Goal: Task Accomplishment & Management: Manage account settings

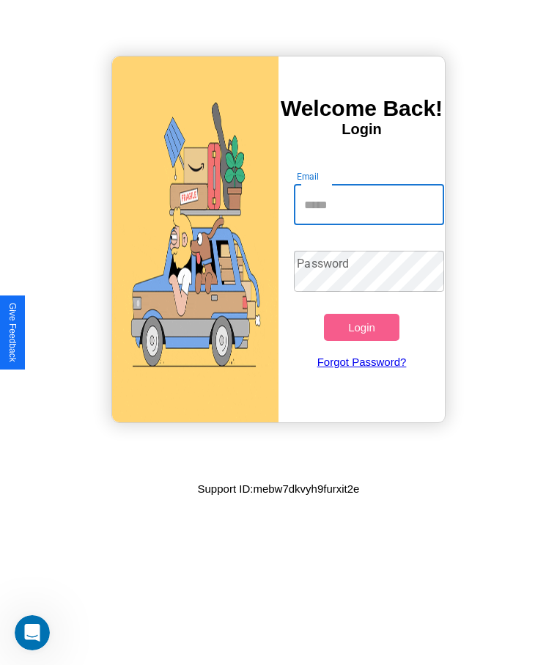
click at [369, 205] on input "Email" at bounding box center [369, 204] width 150 height 41
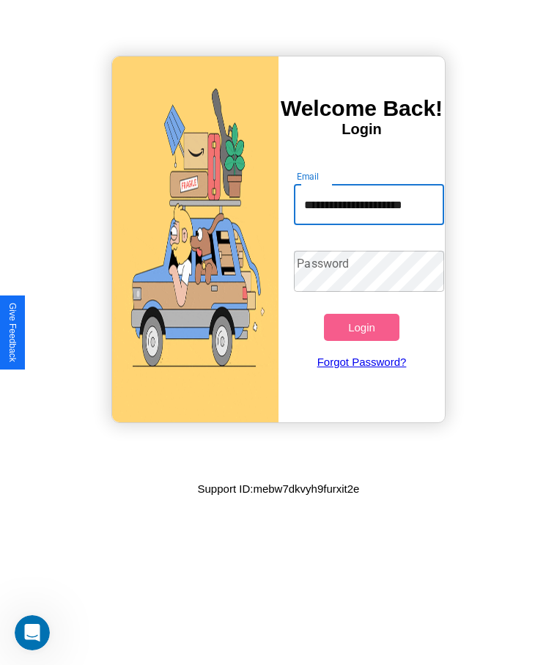
scroll to position [0, 17]
type input "**********"
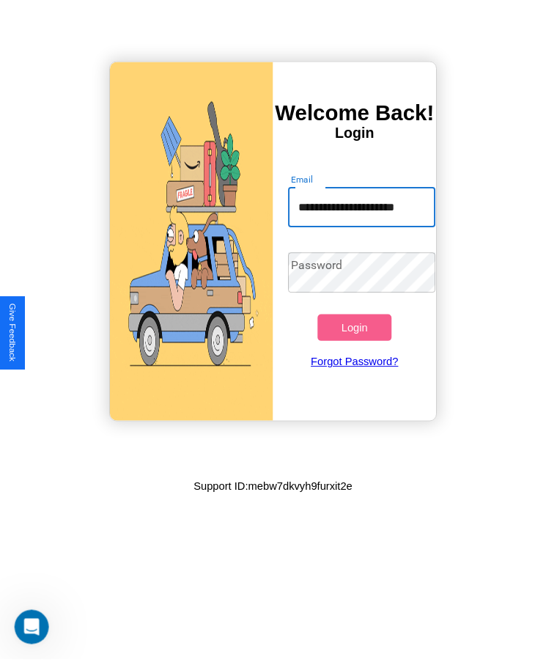
scroll to position [0, 0]
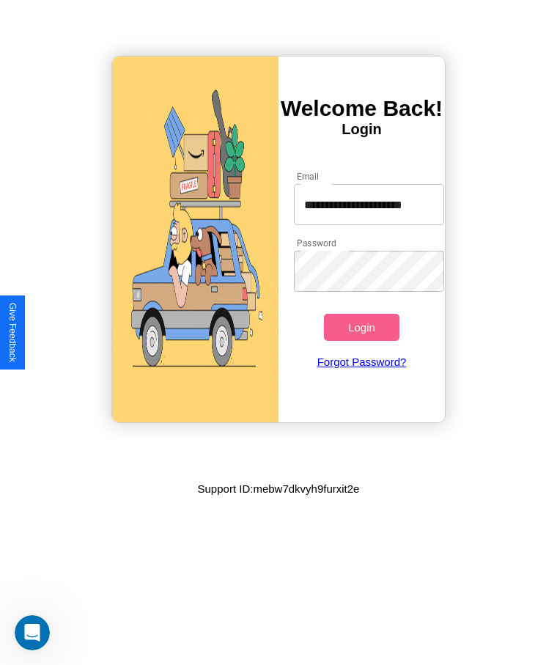
click at [361, 327] on button "Login" at bounding box center [361, 327] width 75 height 27
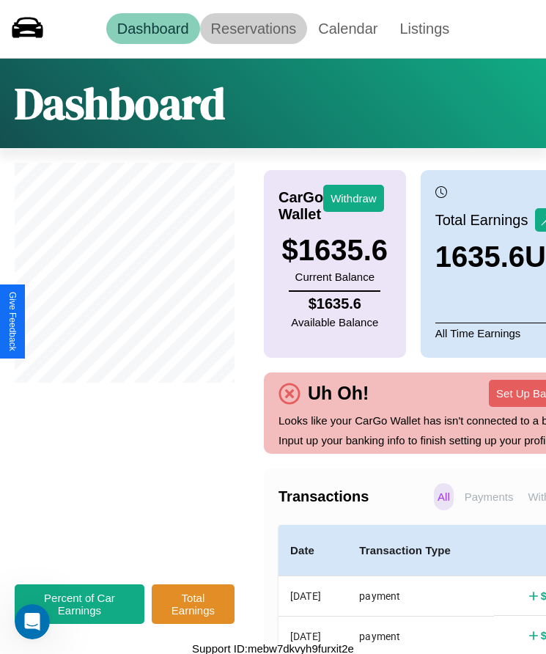
click at [253, 29] on link "Reservations" at bounding box center [254, 28] width 108 height 31
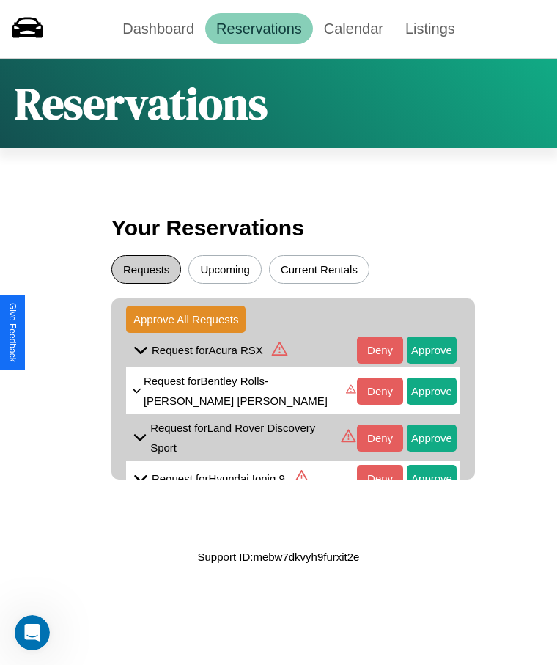
click at [146, 269] on button "Requests" at bounding box center [146, 269] width 70 height 29
click at [278, 350] on icon at bounding box center [279, 349] width 16 height 14
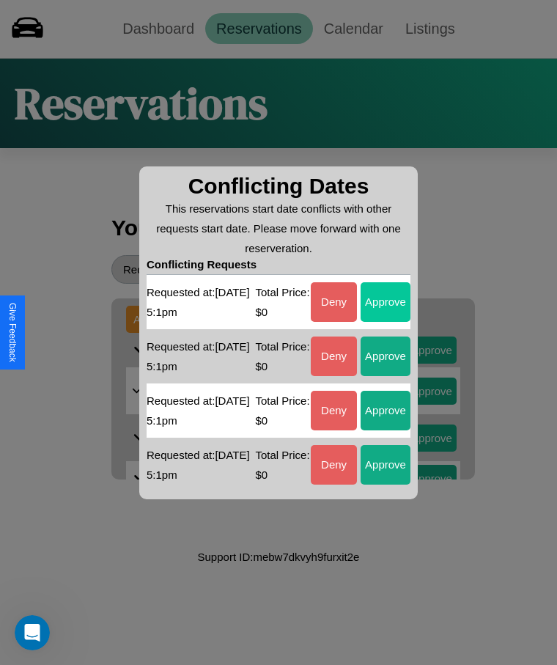
click at [386, 301] on button "Approve" at bounding box center [386, 302] width 50 height 40
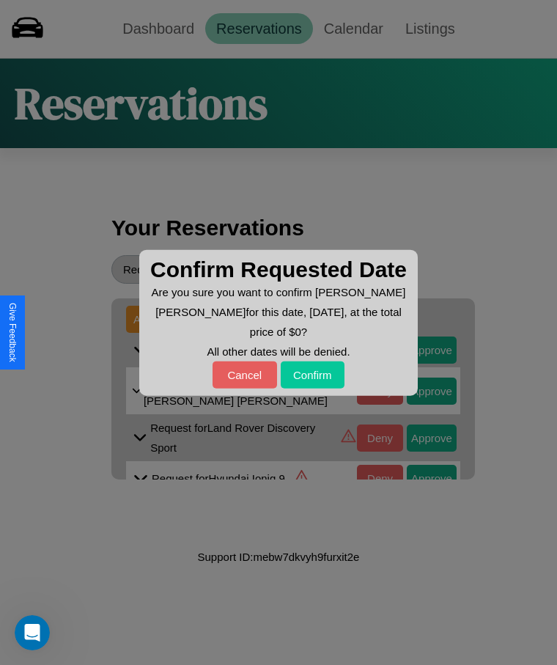
click at [312, 361] on button "Confirm" at bounding box center [313, 374] width 65 height 27
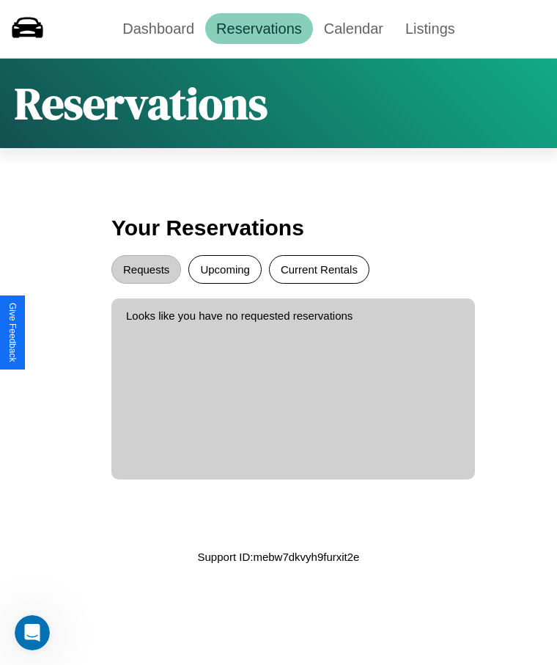
click at [319, 269] on button "Current Rentals" at bounding box center [319, 269] width 100 height 29
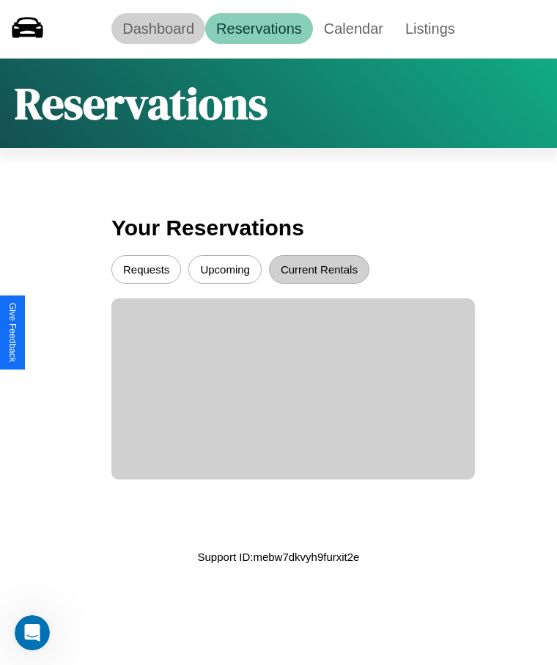
click at [158, 29] on link "Dashboard" at bounding box center [158, 28] width 94 height 31
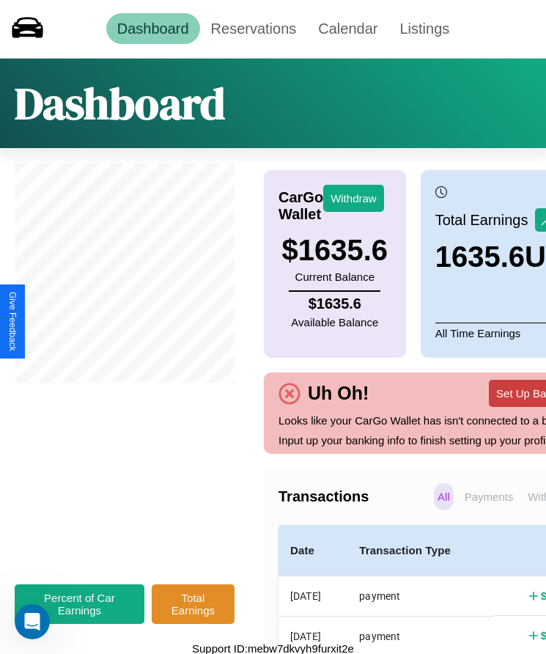
click at [489, 403] on button "Set Up Bank Info" at bounding box center [537, 393] width 97 height 27
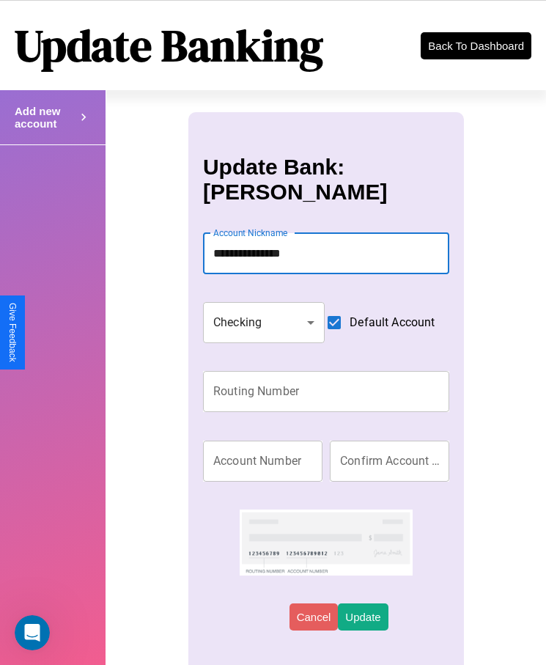
type input "**********"
